Goal: Task Accomplishment & Management: Complete application form

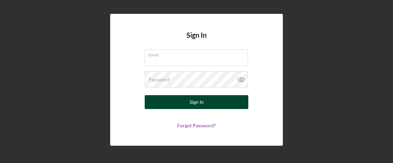
type input "[EMAIL_ADDRESS][DOMAIN_NAME]"
click at [195, 99] on div "Sign In" at bounding box center [197, 102] width 14 height 14
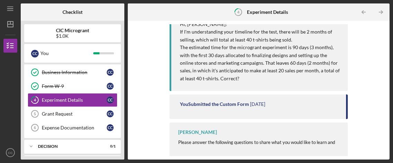
scroll to position [102, 0]
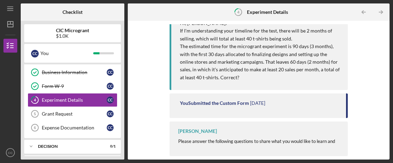
drag, startPoint x: 346, startPoint y: 116, endPoint x: 345, endPoint y: 124, distance: 7.6
click at [345, 47] on div "[PERSON_NAME] 2 hours ago Hi, [PERSON_NAME]! If I'm understanding your timeline…" at bounding box center [259, 25] width 179 height 44
click at [369, 116] on div "Complete the Form Form Icon/Message Comment [PERSON_NAME] 2 hours ago Hi, [PERS…" at bounding box center [258, 90] width 255 height 132
click at [224, 143] on span "Please answer the following questions to share what you would like to learn and…" at bounding box center [256, 144] width 157 height 13
click at [211, 126] on div "[PERSON_NAME] Please answer the following questions to share what you would lik…" at bounding box center [259, 138] width 179 height 35
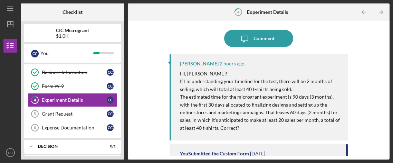
scroll to position [52, 0]
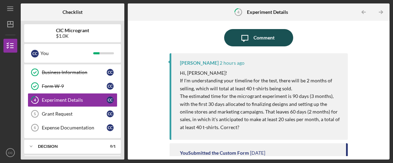
click at [269, 39] on div "Comment" at bounding box center [264, 37] width 21 height 17
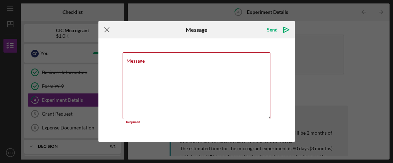
click at [109, 35] on icon "Icon/Menu Close" at bounding box center [106, 29] width 17 height 17
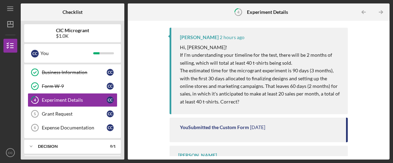
scroll to position [77, 0]
click at [77, 100] on div "Experiment Details" at bounding box center [74, 100] width 65 height 6
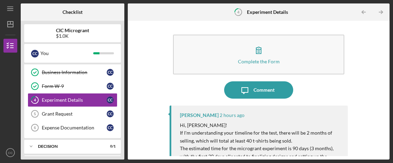
scroll to position [102, 0]
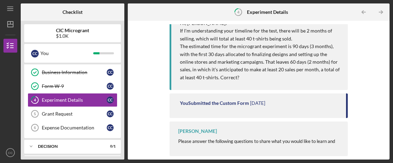
click at [295, 103] on div "You Submitted the Custom Form [DATE]" at bounding box center [260, 103] width 160 height 6
drag, startPoint x: 264, startPoint y: 103, endPoint x: 257, endPoint y: 107, distance: 8.4
click at [263, 103] on time "[DATE]" at bounding box center [257, 103] width 15 height 6
click at [206, 135] on div "[PERSON_NAME] Please answer the following questions to share what you would lik…" at bounding box center [259, 138] width 179 height 35
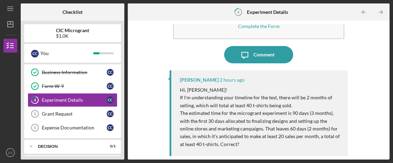
scroll to position [0, 0]
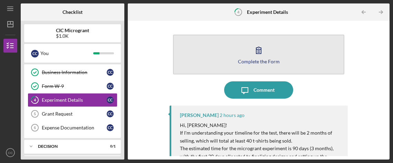
click at [261, 52] on icon "button" at bounding box center [258, 49] width 17 height 17
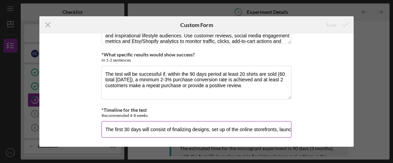
scroll to position [96, 0]
click at [271, 129] on input "The first 30 days will consist of finalizing designs, set up of the online stor…" at bounding box center [197, 129] width 190 height 17
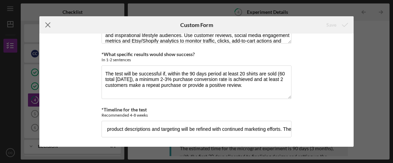
scroll to position [0, 0]
click at [43, 27] on icon "Icon/Menu Close" at bounding box center [47, 24] width 17 height 17
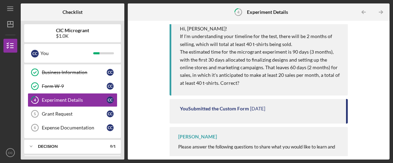
scroll to position [97, 0]
click at [240, 110] on div "You Submitted the Custom Form" at bounding box center [214, 108] width 69 height 6
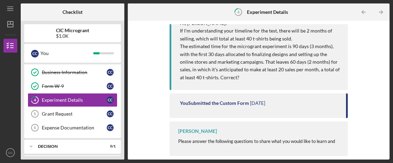
scroll to position [0, 0]
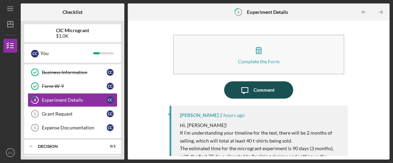
drag, startPoint x: 254, startPoint y: 91, endPoint x: 248, endPoint y: 91, distance: 5.2
click at [254, 91] on div "Comment" at bounding box center [264, 89] width 21 height 17
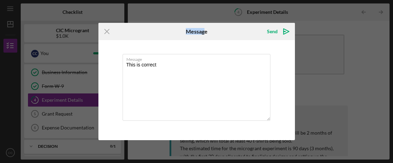
drag, startPoint x: 205, startPoint y: 26, endPoint x: 143, endPoint y: 18, distance: 62.8
click at [143, 18] on div "Icon/Menu Close Message Send Icon/icon-invite-send Message This is correct Canc…" at bounding box center [196, 81] width 393 height 163
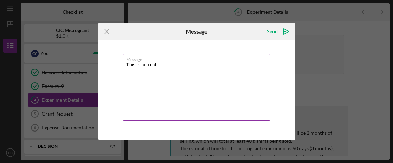
click at [172, 65] on textarea "This is correct" at bounding box center [197, 87] width 148 height 67
click at [242, 82] on textarea "This is correct.T" at bounding box center [197, 87] width 148 height 67
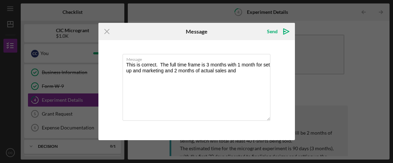
drag, startPoint x: 387, startPoint y: 94, endPoint x: 386, endPoint y: 113, distance: 19.4
click at [386, 113] on div "Icon/Menu Close Message Send Icon/icon-invite-send Message This is correct. The…" at bounding box center [196, 81] width 393 height 163
drag, startPoint x: 205, startPoint y: 26, endPoint x: 96, endPoint y: 36, distance: 108.9
click at [122, 38] on div "Icon/Menu Close Message Send Icon/icon-invite-send" at bounding box center [196, 31] width 197 height 17
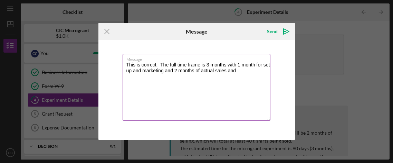
click at [245, 69] on textarea "This is correct. The full time frame is 3 months with 1 month for set up and ma…" at bounding box center [197, 87] width 148 height 67
type textarea "This is correct. The full time frame is 3 months with 1 month for set up and ma…"
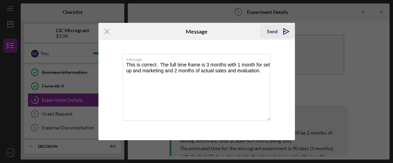
click at [285, 34] on icon "Icon/icon-invite-send" at bounding box center [286, 31] width 17 height 17
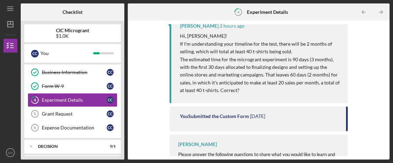
scroll to position [141, 0]
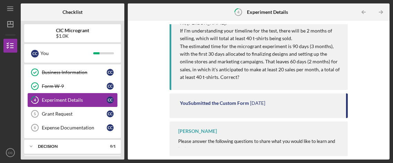
click at [62, 100] on div "Experiment Details" at bounding box center [74, 100] width 65 height 6
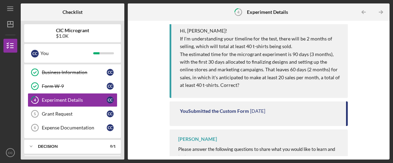
scroll to position [141, 0]
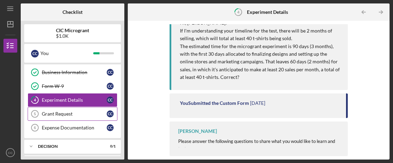
click at [61, 113] on div "Grant Request" at bounding box center [74, 114] width 65 height 6
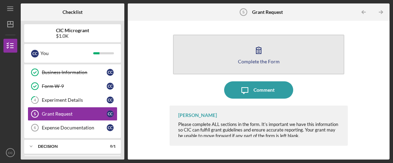
click at [261, 41] on button "Complete the Form Form" at bounding box center [259, 55] width 172 height 40
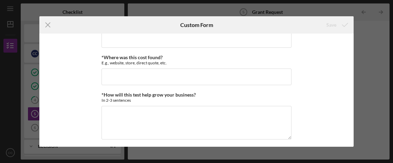
scroll to position [115, 0]
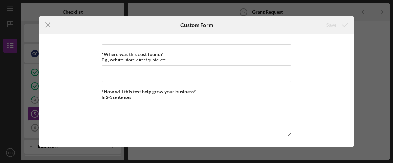
click at [370, 42] on div "Icon/Menu Close Custom Form Save *Amount Requested (up to $1000) *Describe the …" at bounding box center [196, 81] width 393 height 163
click at [48, 27] on icon "Icon/Menu Close" at bounding box center [47, 24] width 17 height 17
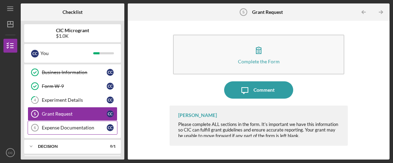
click at [71, 126] on div "Expense Documentation" at bounding box center [74, 128] width 65 height 6
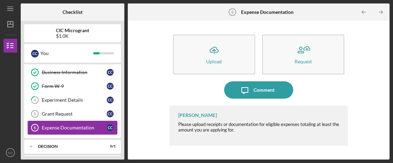
click at [54, 129] on div "Expense Documentation" at bounding box center [74, 128] width 65 height 6
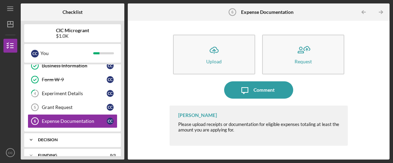
scroll to position [43, 0]
